Goal: Task Accomplishment & Management: Complete application form

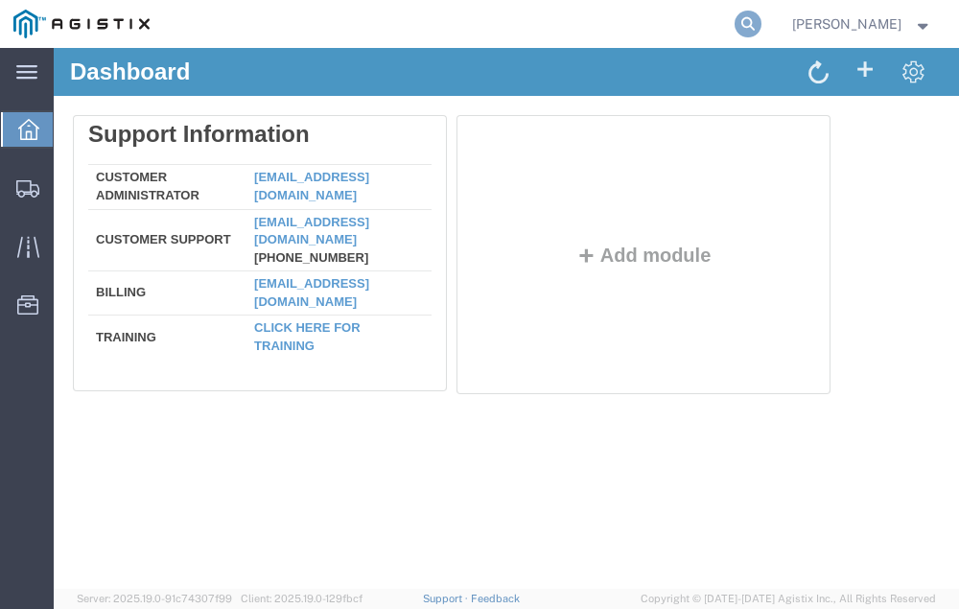
click at [761, 18] on icon at bounding box center [748, 24] width 27 height 27
type input "56814154"
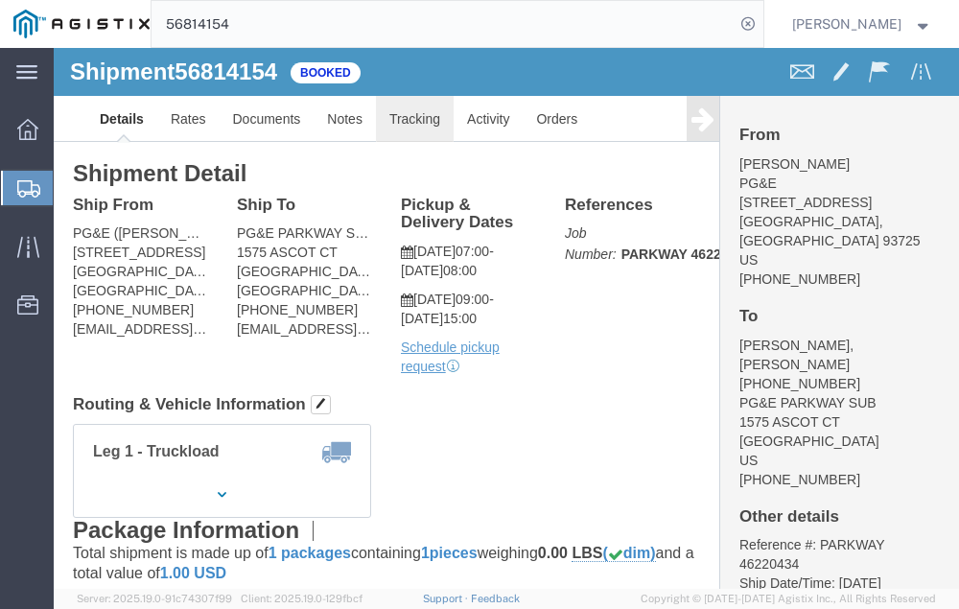
click link "Tracking"
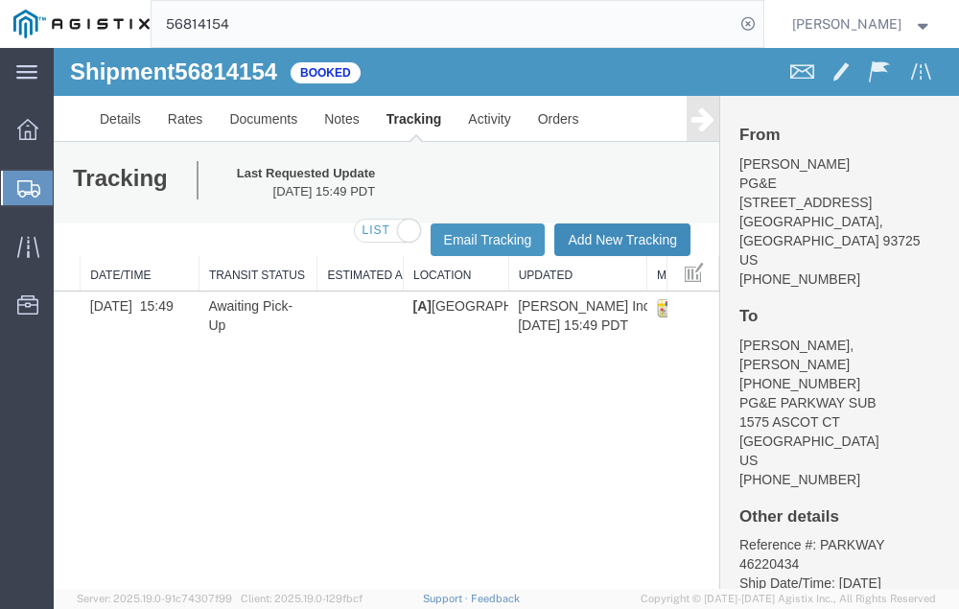
click at [591, 233] on button "Add New Tracking" at bounding box center [622, 239] width 136 height 33
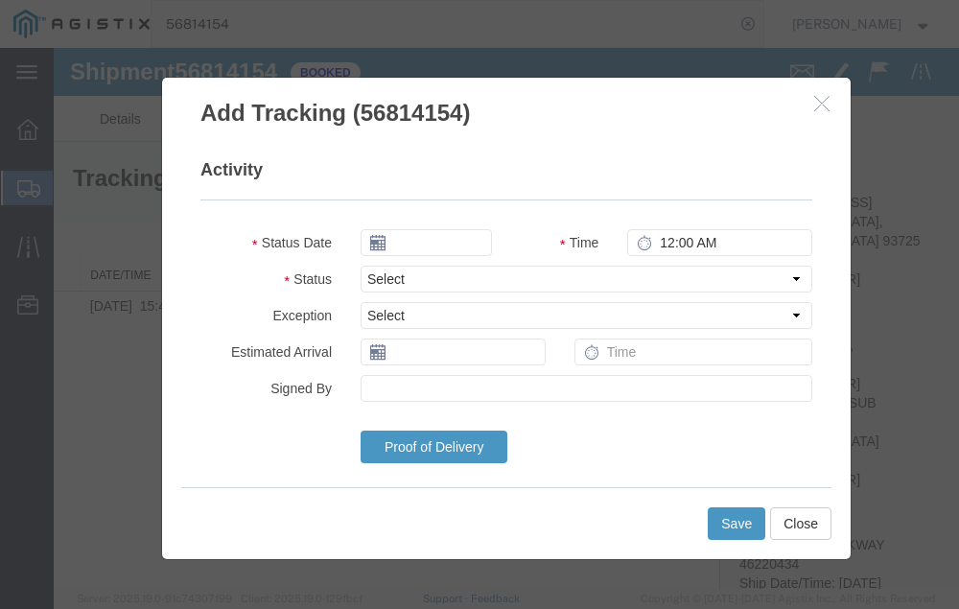
type input "09/16/2025"
type input "9:00 AM"
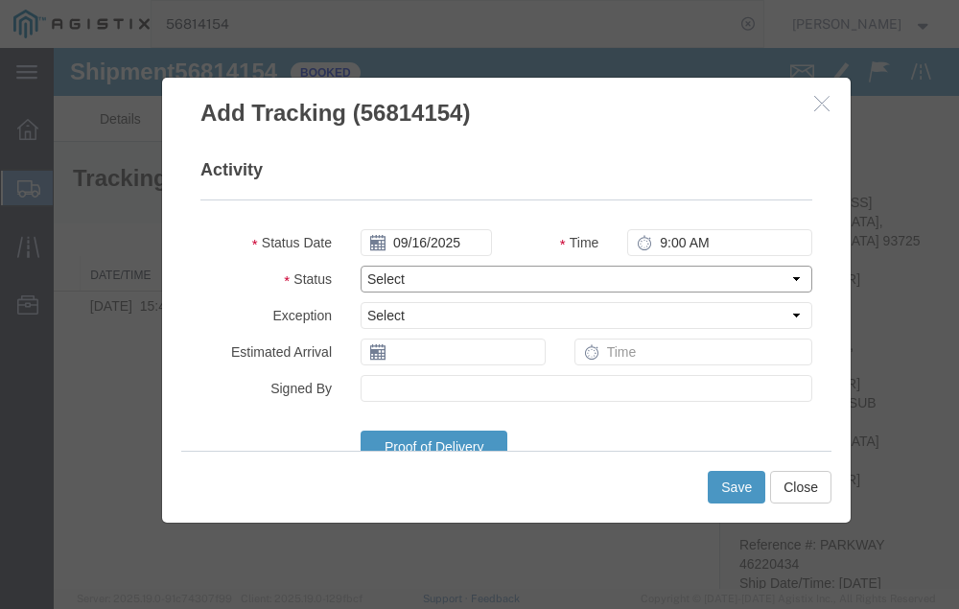
click at [455, 278] on select "Select Arrival Notice Available Arrival Notice Imported Arrive at Delivery Loca…" at bounding box center [587, 279] width 452 height 27
select select "DELIVRED"
click at [361, 266] on select "Select Arrival Notice Available Arrival Notice Imported Arrive at Delivery Loca…" at bounding box center [587, 279] width 452 height 27
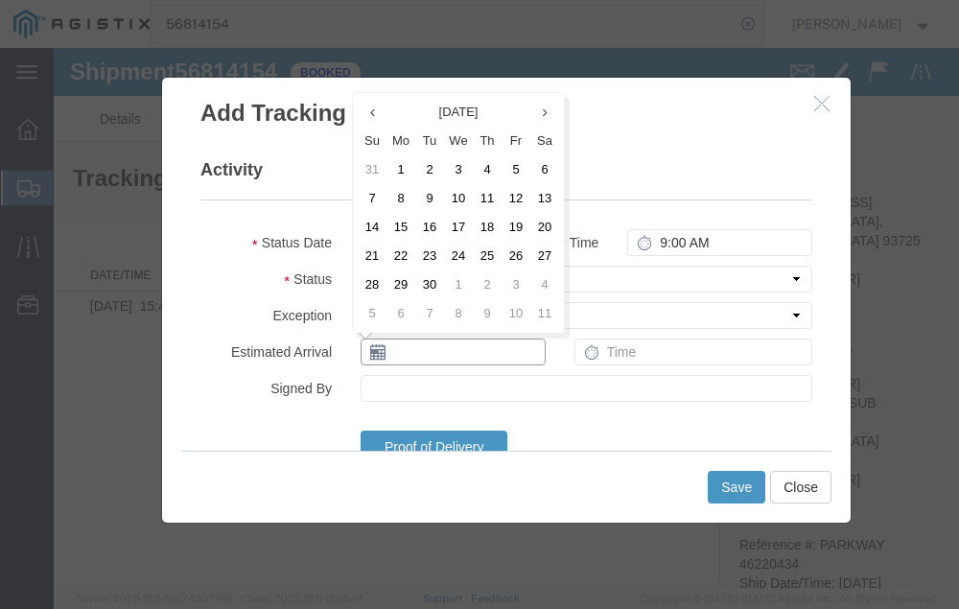
click at [427, 354] on input "text" at bounding box center [453, 351] width 185 height 27
click at [400, 223] on td "15" at bounding box center [400, 227] width 29 height 29
type input "[DATE]"
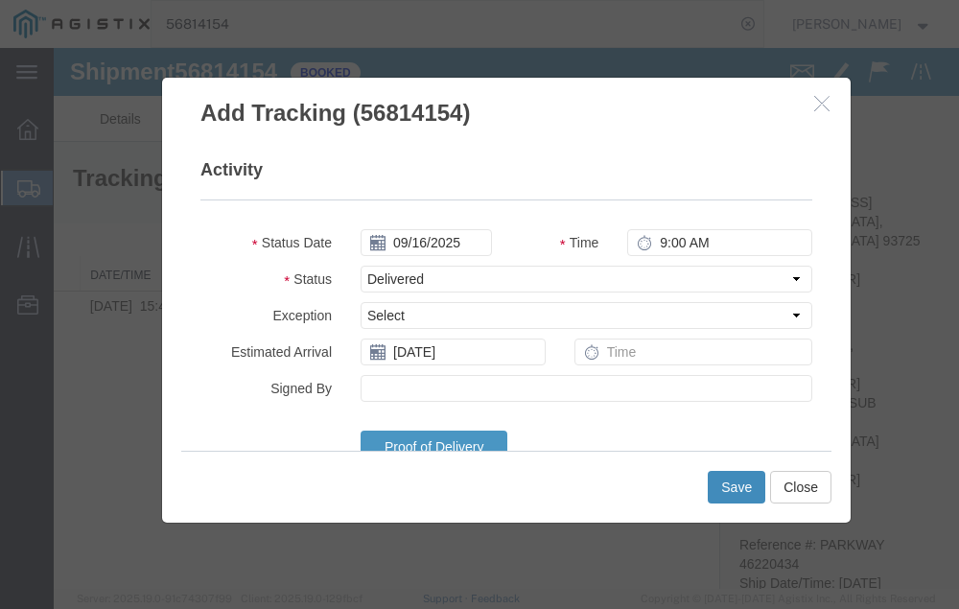
click at [731, 485] on button "Save" at bounding box center [737, 487] width 58 height 33
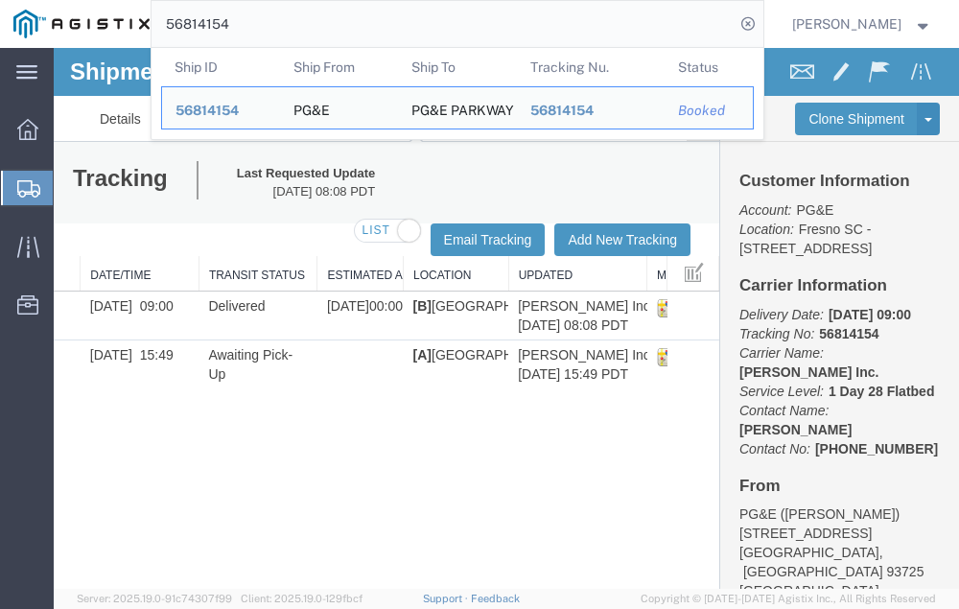
click at [269, 26] on input "56814154" at bounding box center [443, 24] width 583 height 46
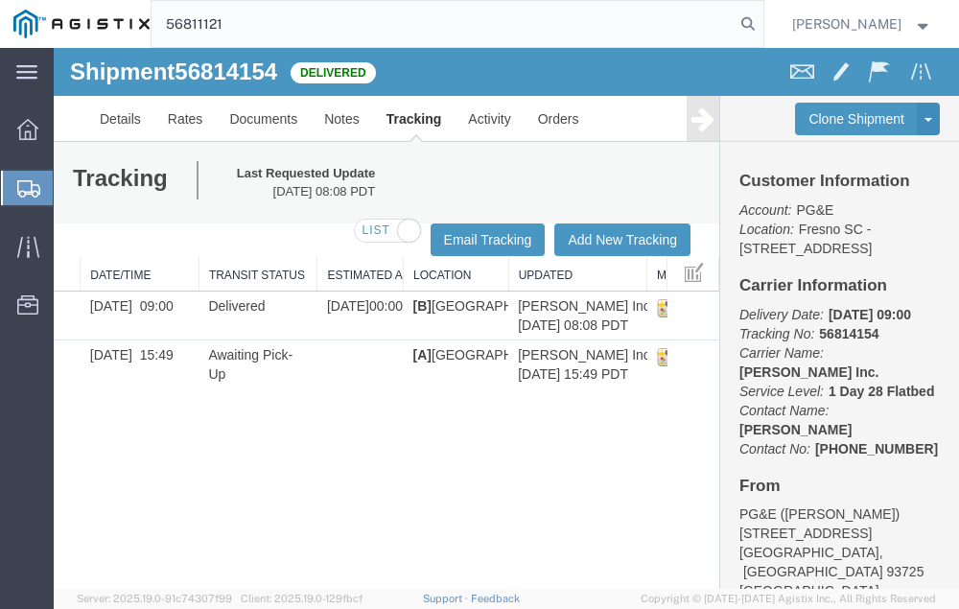
type input "56811121"
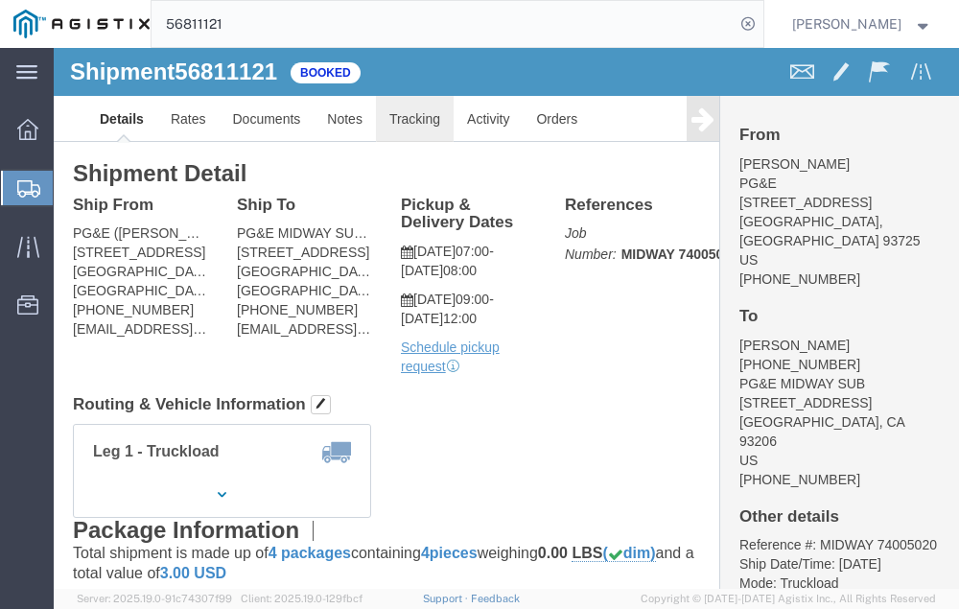
click link "Tracking"
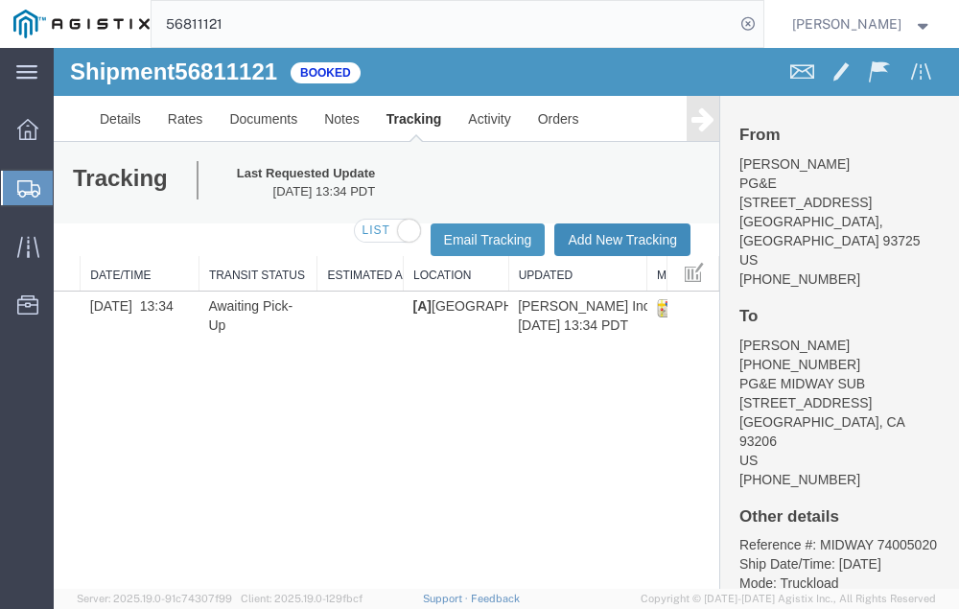
click at [596, 234] on button "Add New Tracking" at bounding box center [622, 239] width 136 height 33
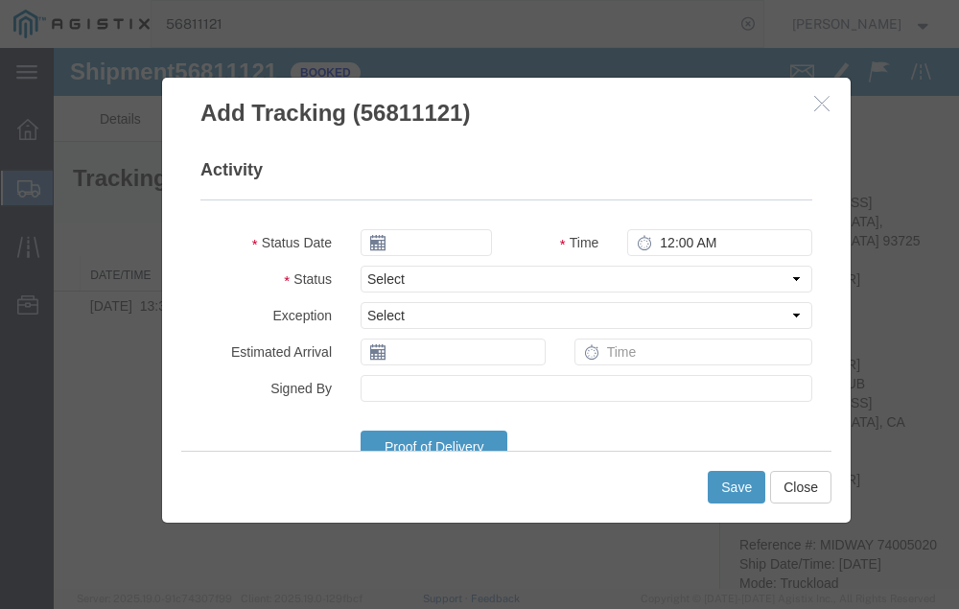
type input "09/16/2025"
type input "9:00 AM"
click at [448, 276] on select "Select Arrival Notice Available Arrival Notice Imported Arrive at Delivery Loca…" at bounding box center [587, 279] width 452 height 27
select select "DELIVRED"
click at [361, 266] on select "Select Arrival Notice Available Arrival Notice Imported Arrive at Delivery Loca…" at bounding box center [587, 279] width 452 height 27
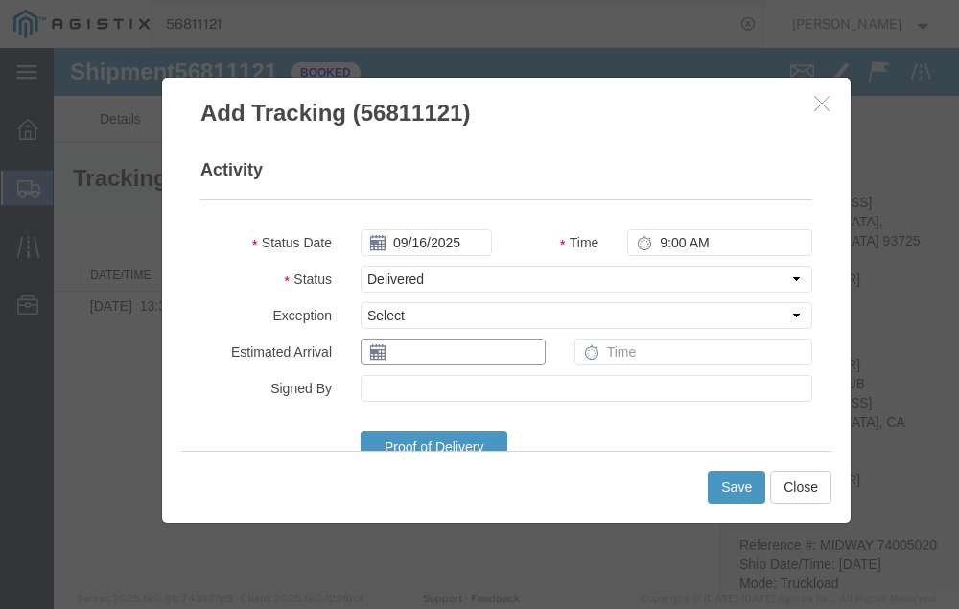
click at [424, 356] on input "text" at bounding box center [453, 351] width 185 height 27
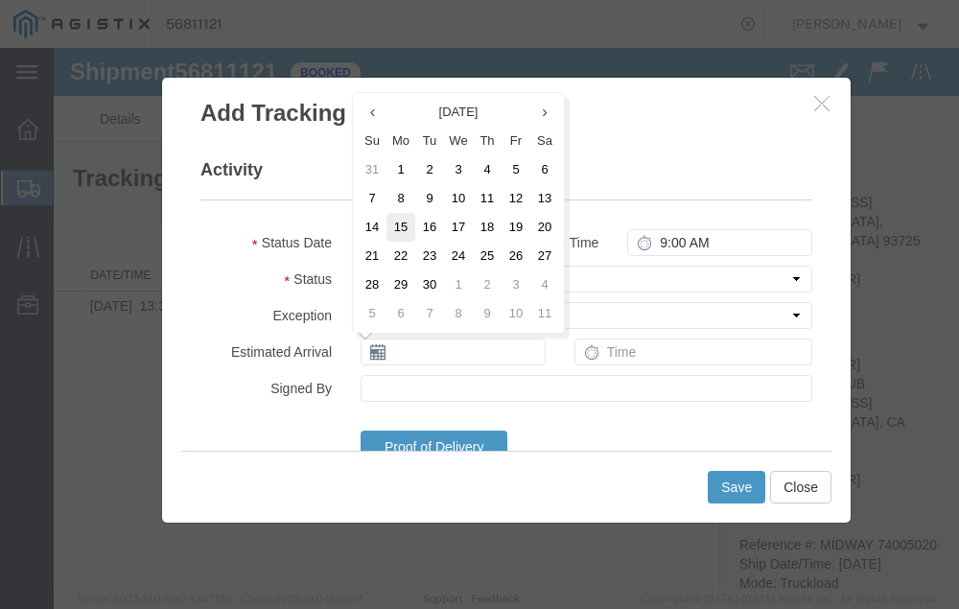
click at [401, 228] on td "15" at bounding box center [400, 227] width 29 height 29
type input "[DATE]"
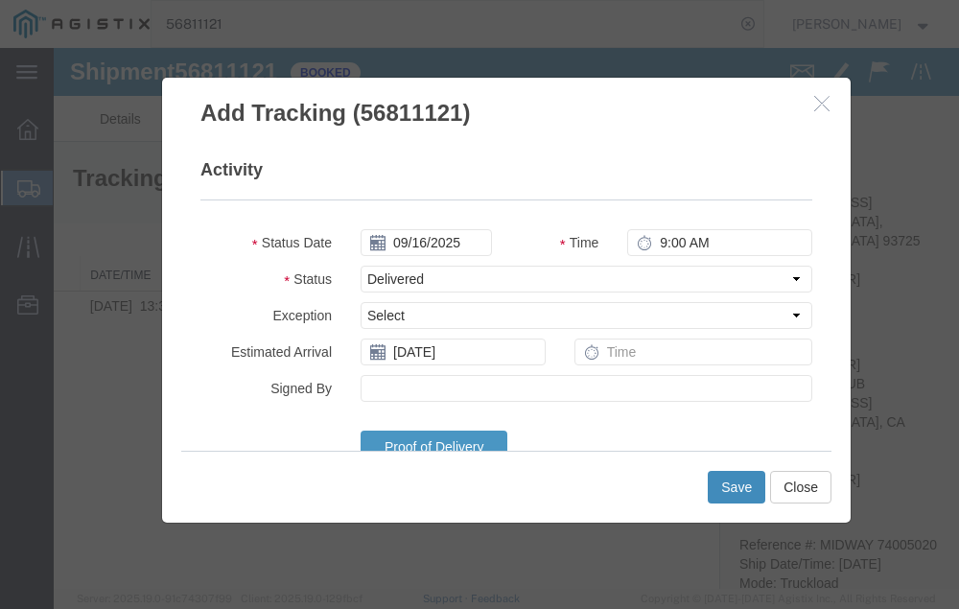
click at [739, 484] on button "Save" at bounding box center [737, 487] width 58 height 33
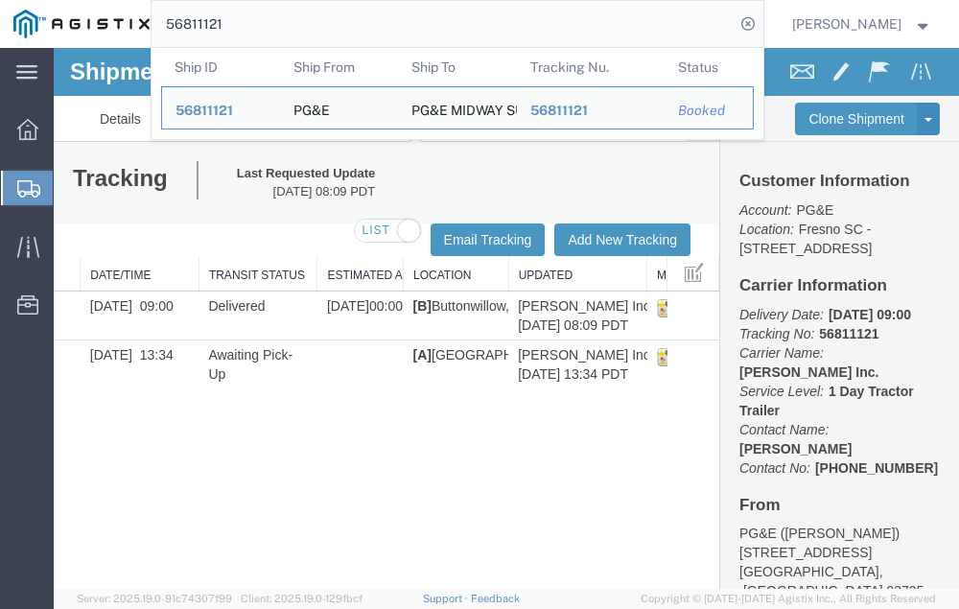
click at [263, 17] on input "56811121" at bounding box center [443, 24] width 583 height 46
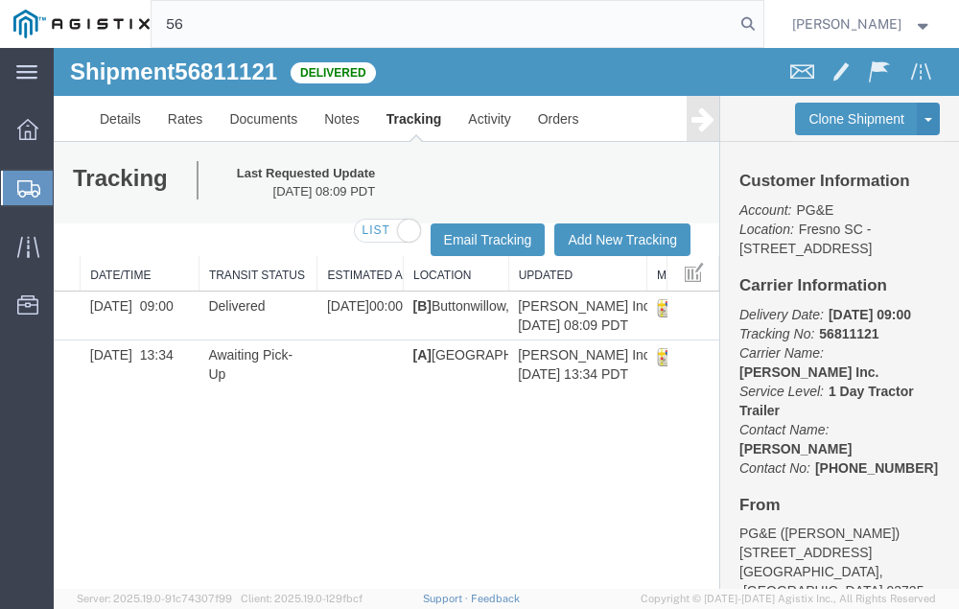
type input "5"
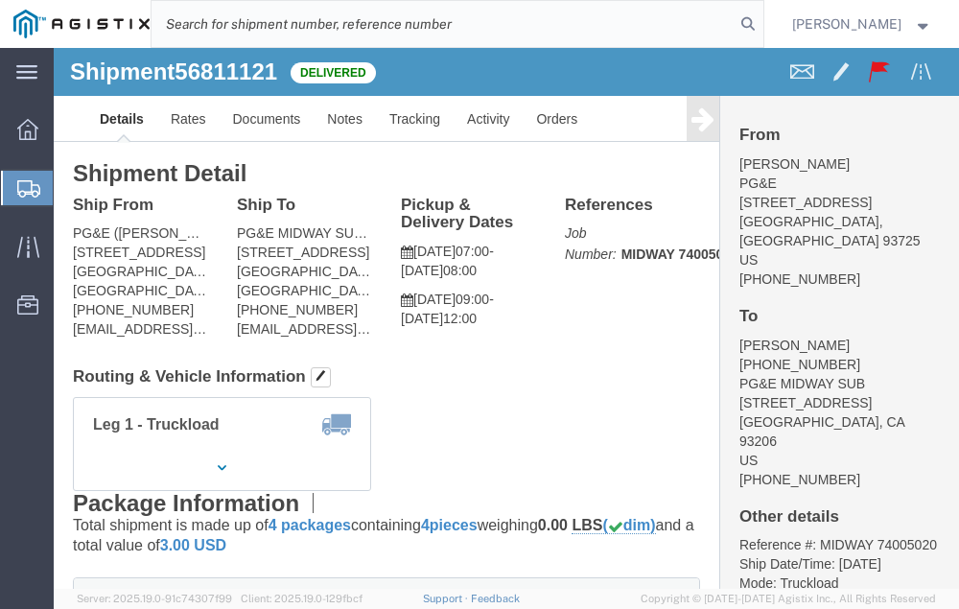
click at [0, 0] on span "Shipment Manager" at bounding box center [0, 0] width 0 height 0
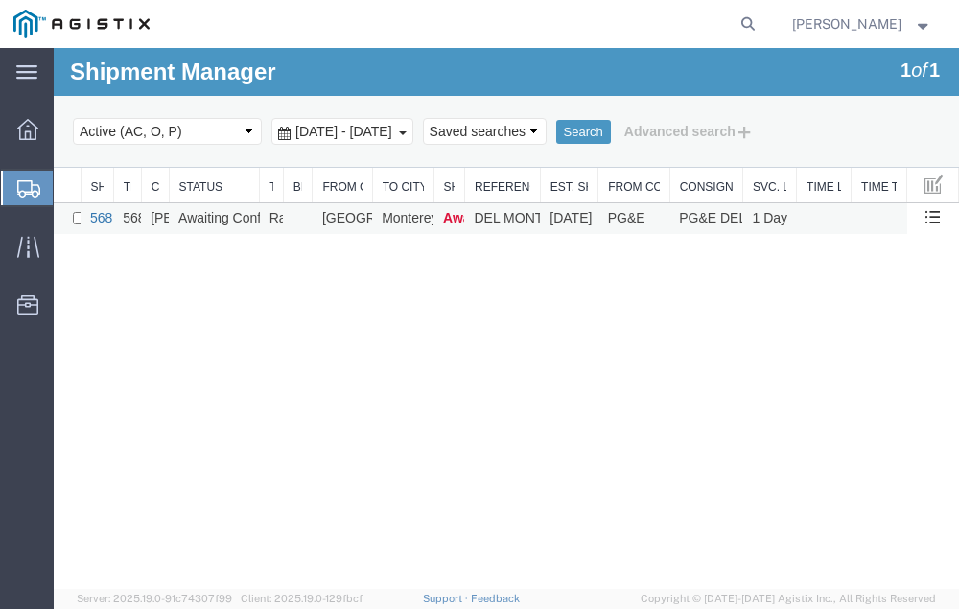
click at [97, 210] on link "56834526" at bounding box center [119, 217] width 59 height 15
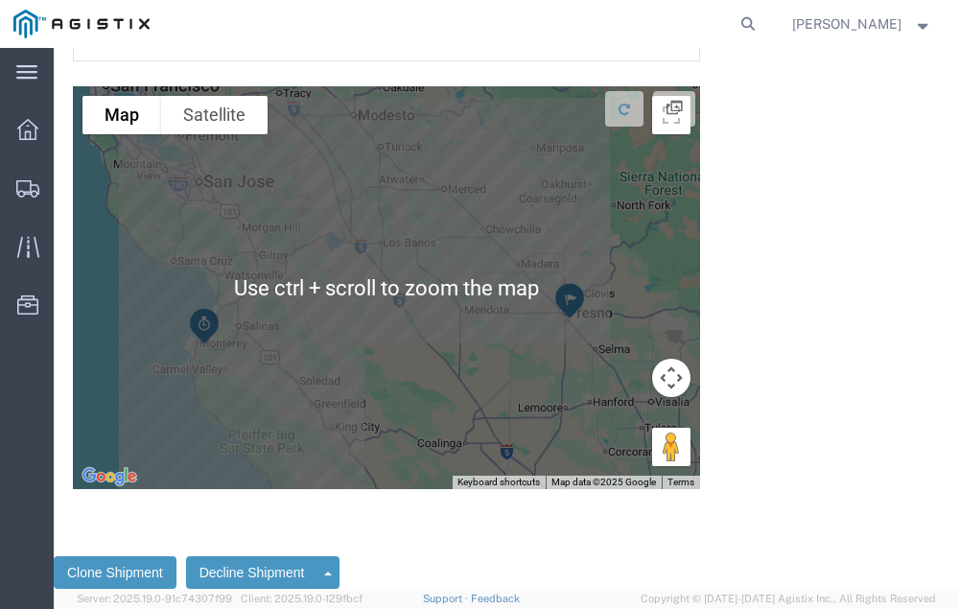
scroll to position [2178, 0]
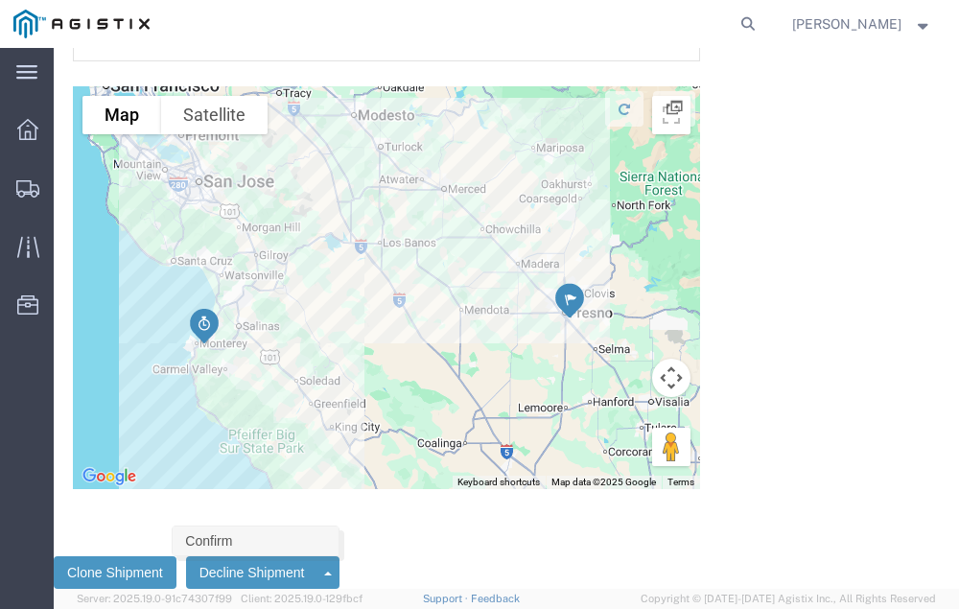
click link "Confirm"
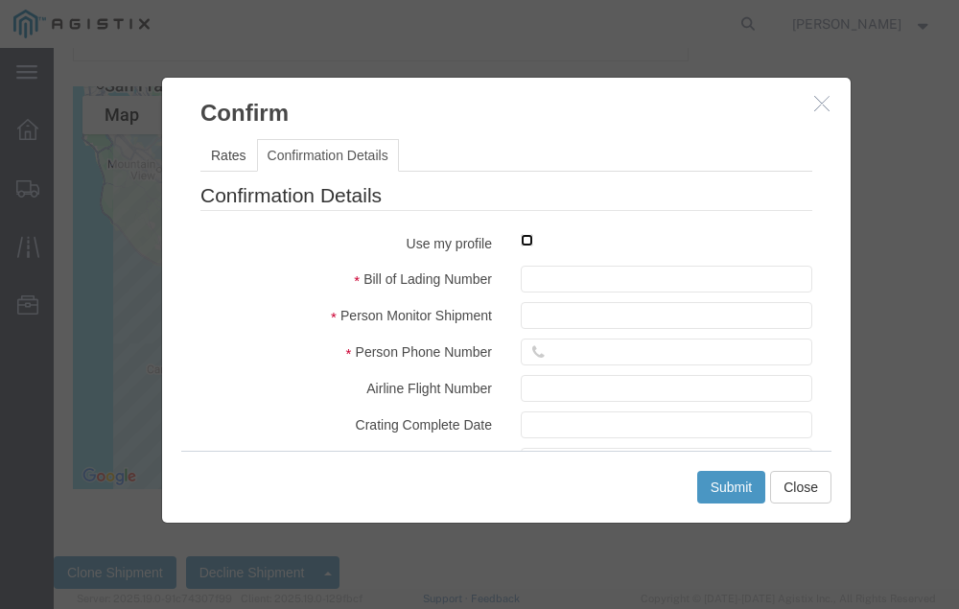
click input "checkbox"
checkbox input "true"
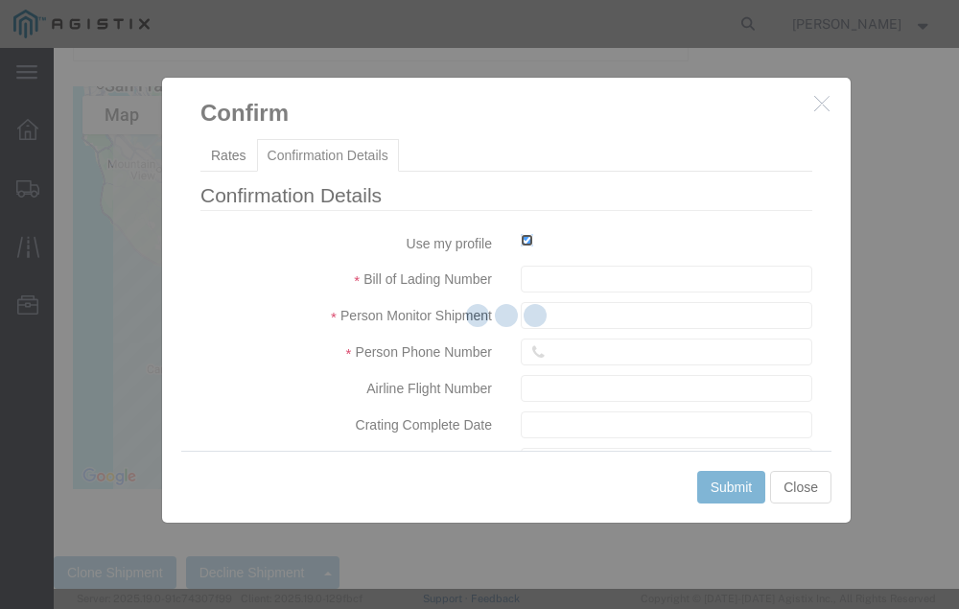
type input "[PERSON_NAME]"
type input "[PHONE_NUMBER]"
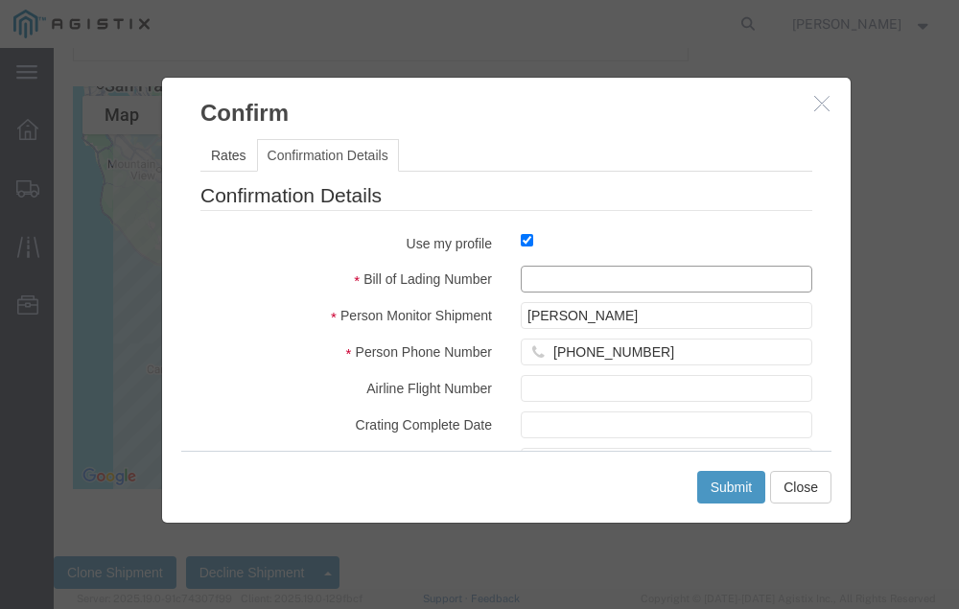
click input "text"
type input "56834526"
click button "Submit"
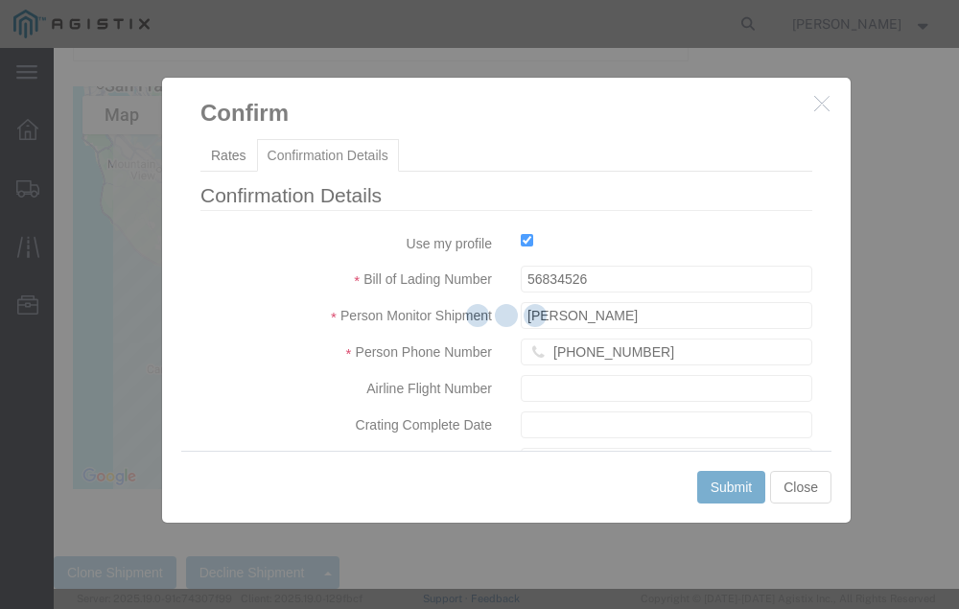
scroll to position [0, 0]
